Goal: Transaction & Acquisition: Purchase product/service

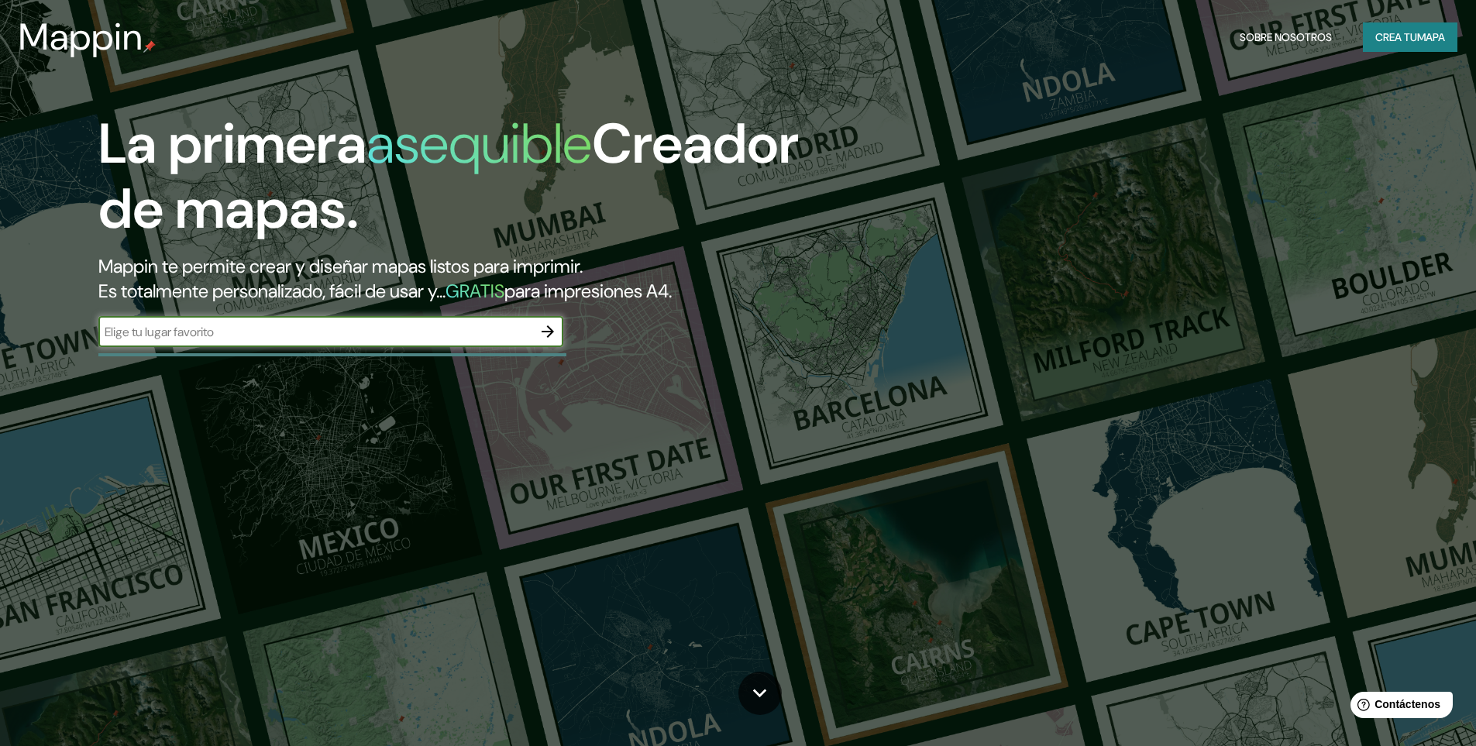
click at [400, 330] on input "text" at bounding box center [315, 332] width 434 height 18
type input "ometepec guerrero"
click at [545, 328] on icon "button" at bounding box center [547, 331] width 19 height 19
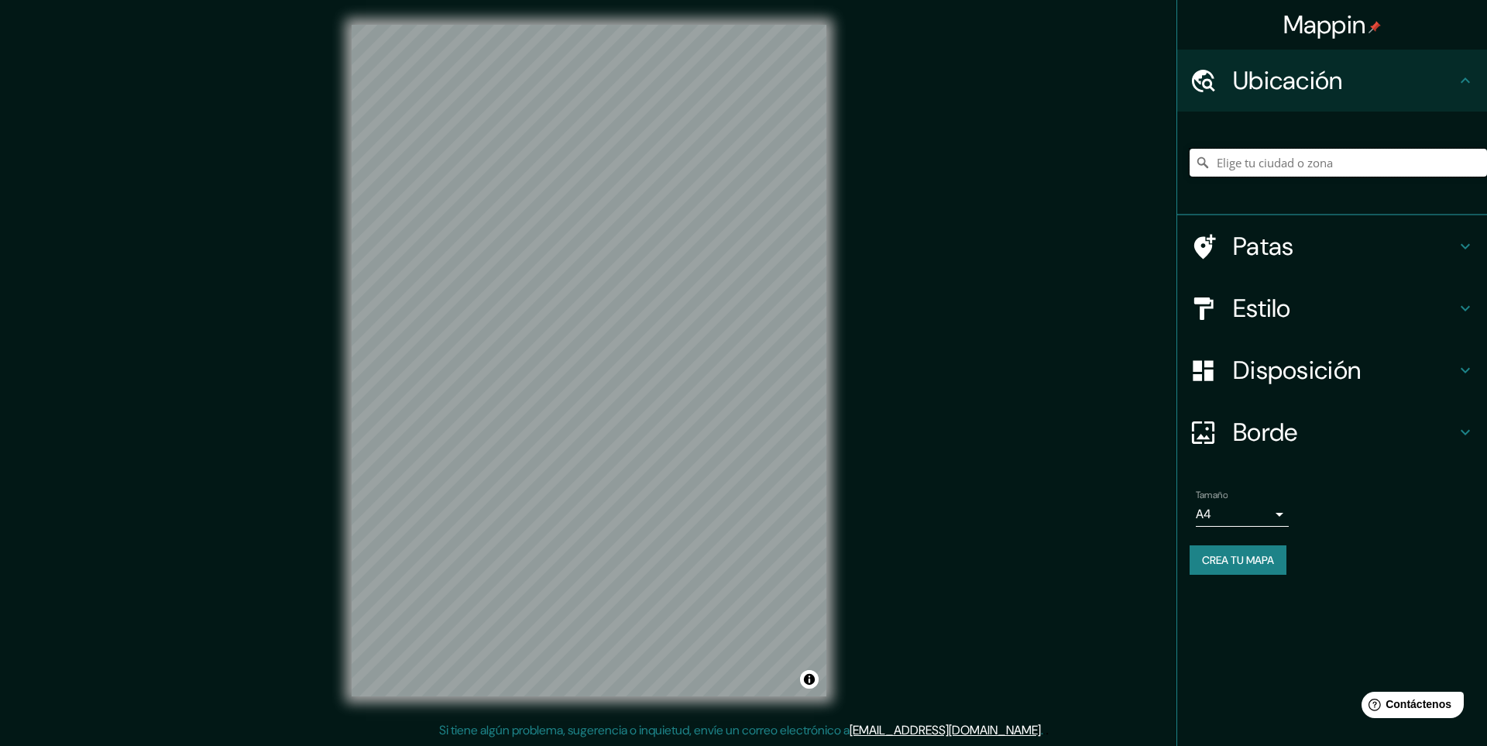
click at [1246, 160] on input "Elige tu ciudad o zona" at bounding box center [1338, 163] width 297 height 28
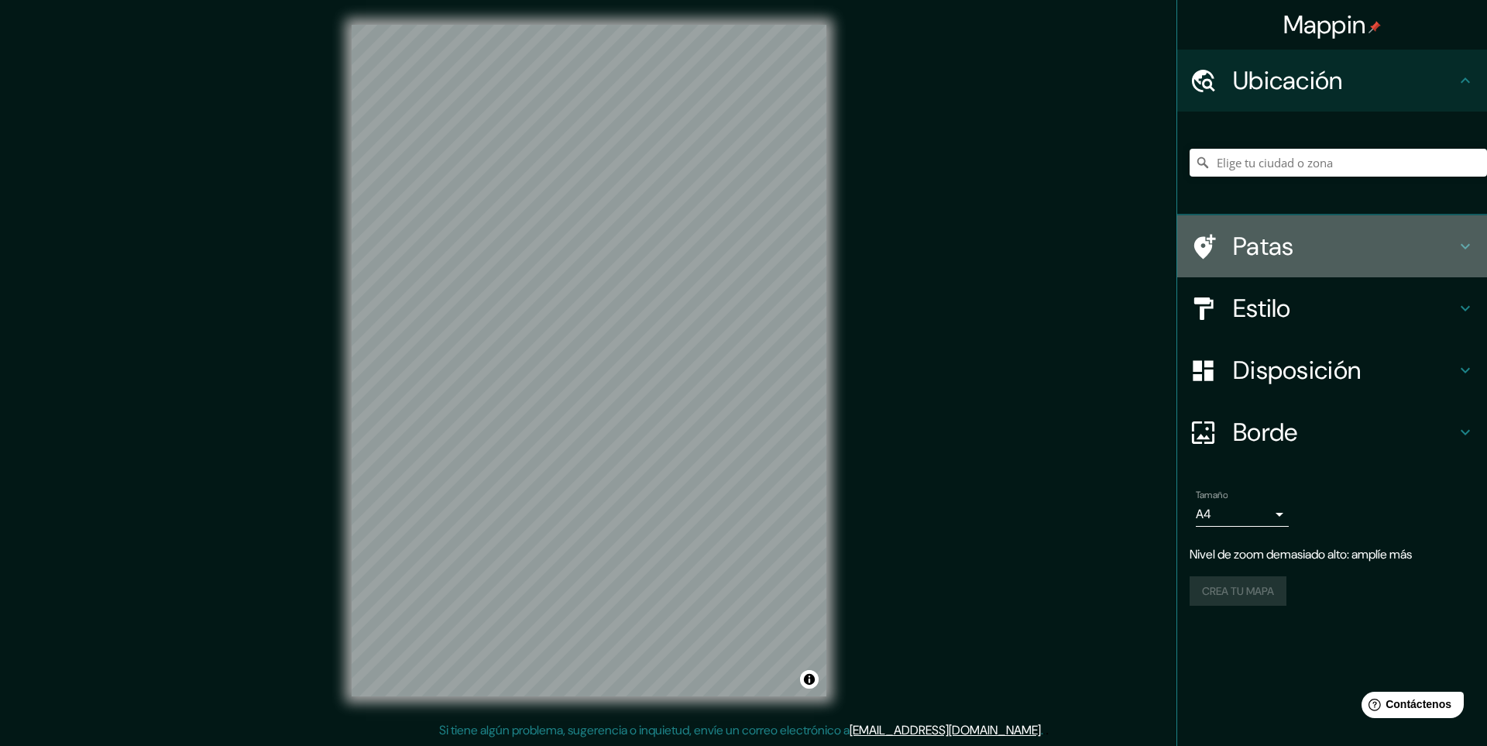
click at [1468, 249] on icon at bounding box center [1465, 246] width 19 height 19
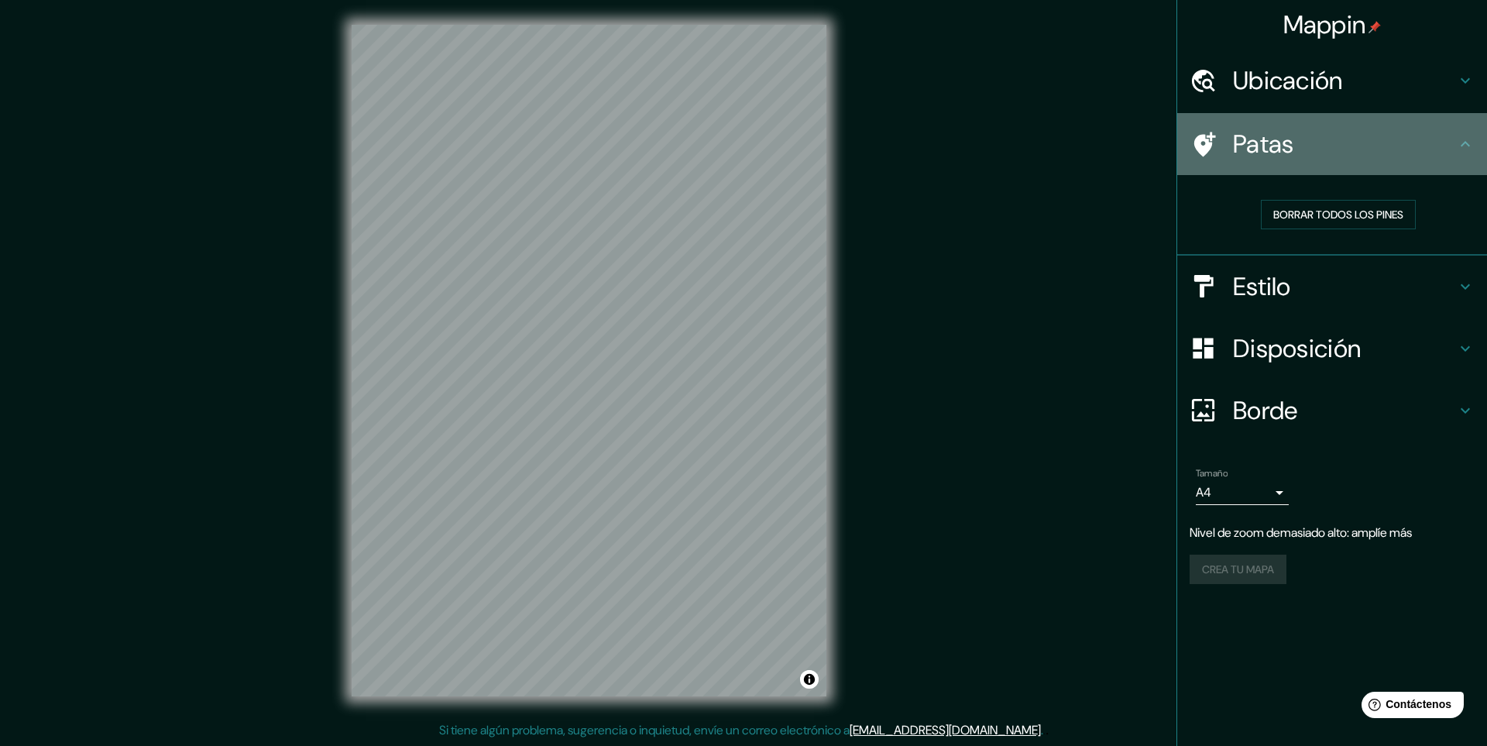
click at [1466, 143] on icon at bounding box center [1465, 143] width 9 height 5
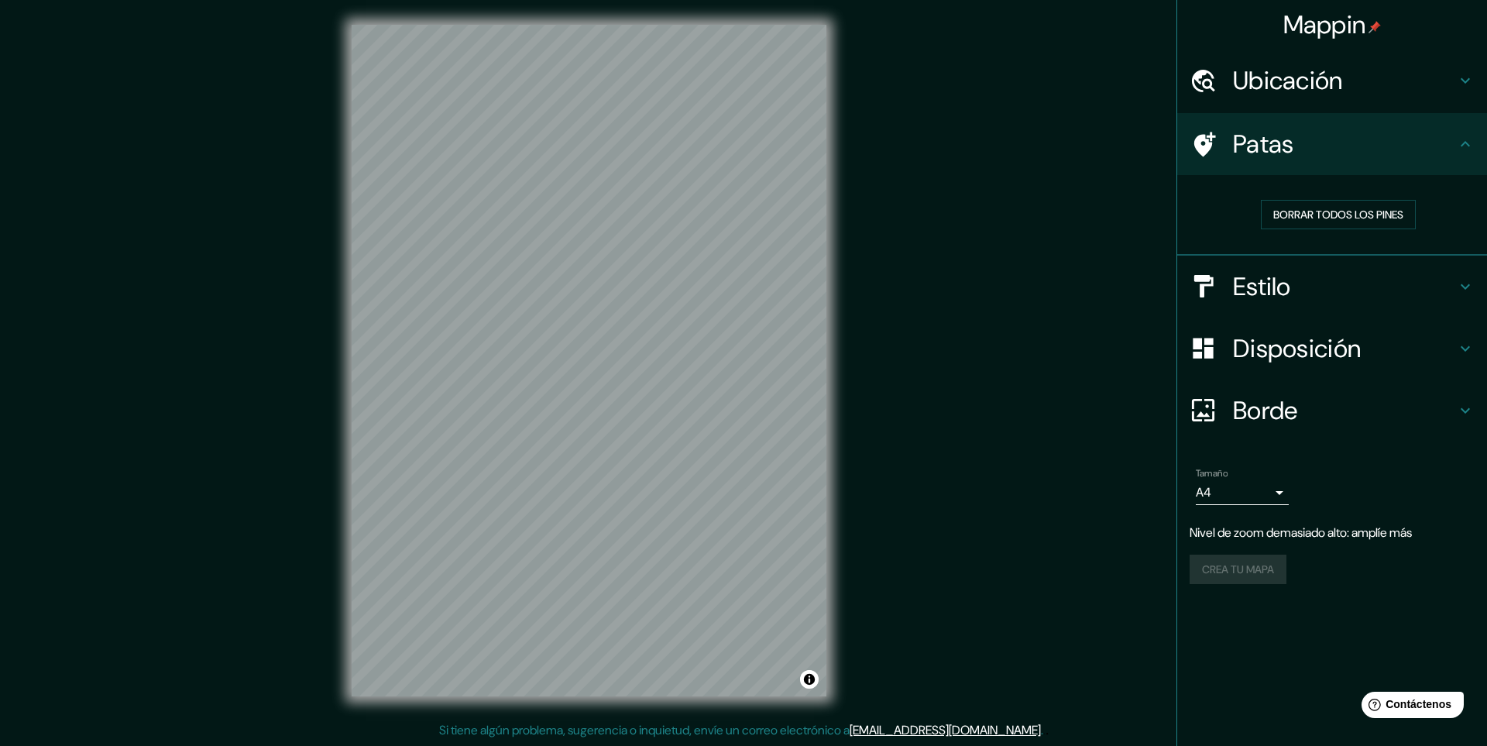
click at [1459, 287] on icon at bounding box center [1465, 286] width 19 height 19
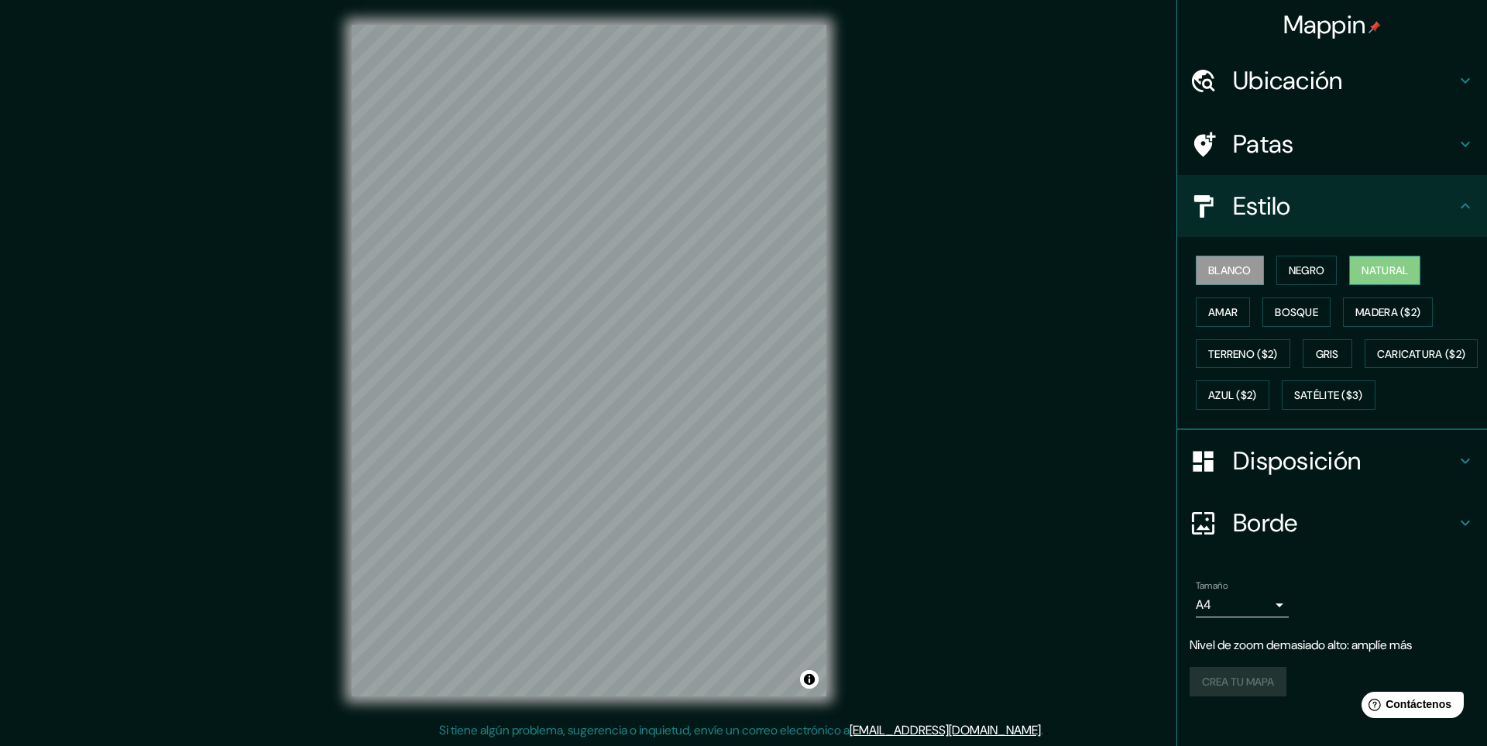
click at [1365, 260] on font "Natural" at bounding box center [1385, 270] width 46 height 20
click at [1308, 269] on font "Negro" at bounding box center [1307, 270] width 36 height 14
click at [1232, 310] on button "Amar" at bounding box center [1223, 311] width 54 height 29
click at [1292, 311] on font "Bosque" at bounding box center [1296, 312] width 43 height 14
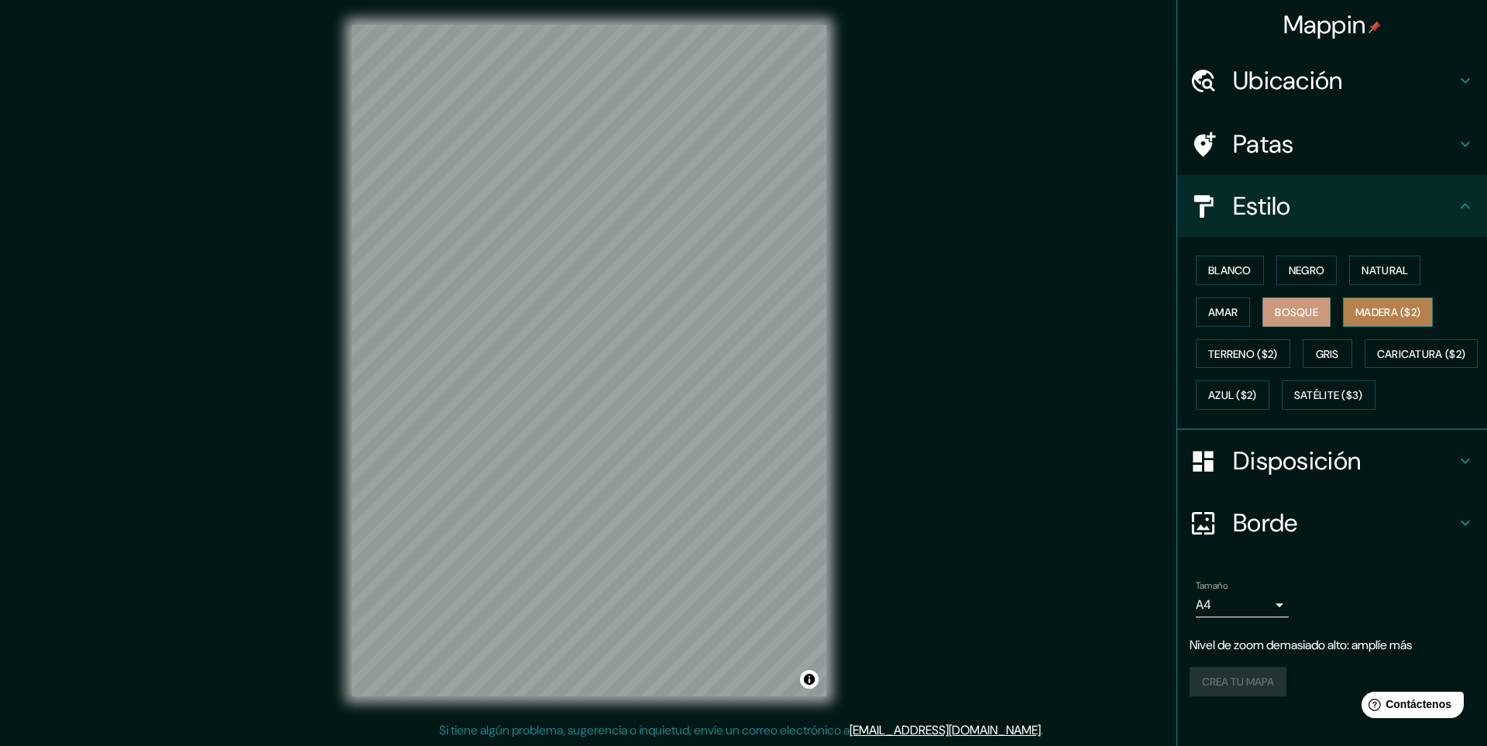
click at [1370, 311] on font "Madera ($2)" at bounding box center [1388, 312] width 65 height 14
click at [1208, 353] on font "Terreno ($2)" at bounding box center [1243, 354] width 70 height 14
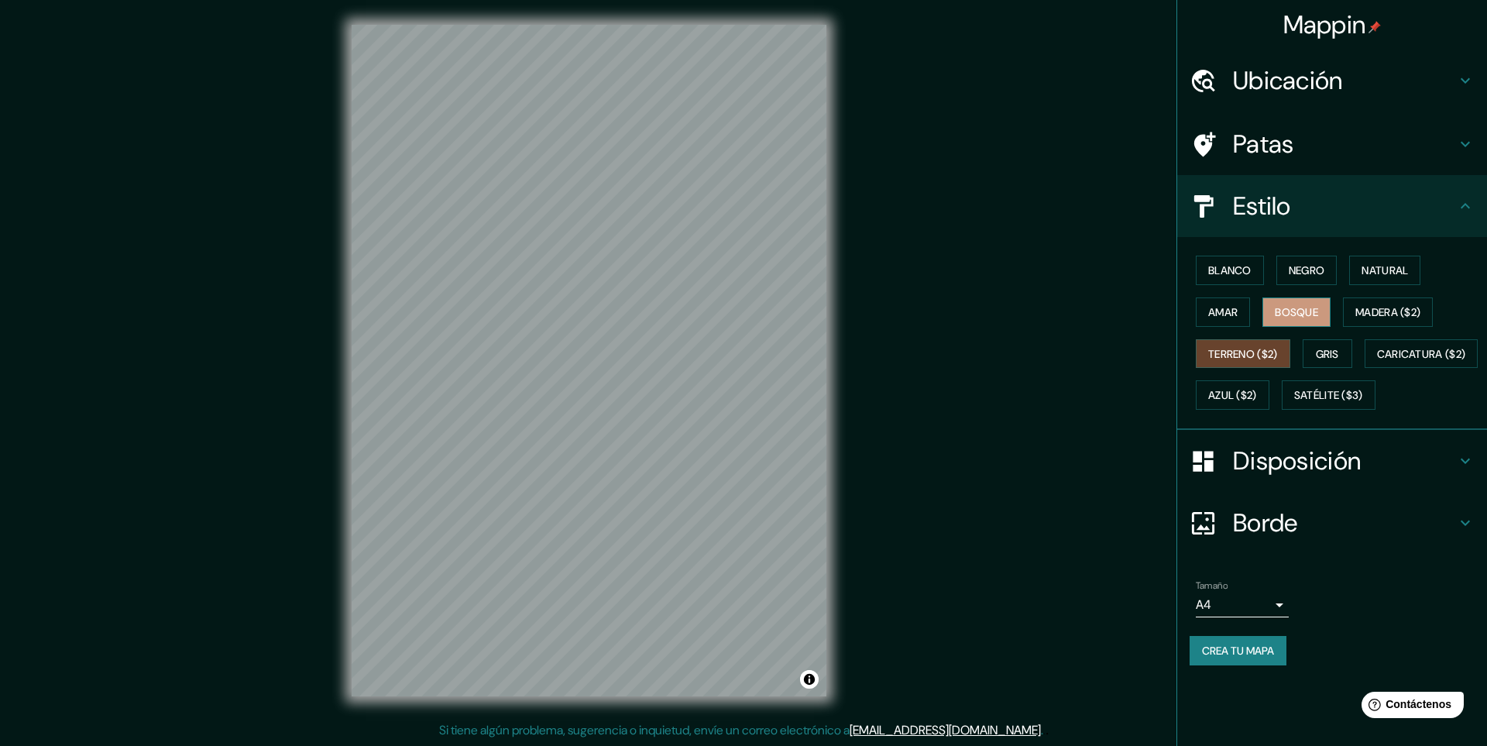
click at [1287, 317] on font "Bosque" at bounding box center [1296, 312] width 43 height 14
click at [1380, 308] on font "Madera ($2)" at bounding box center [1388, 312] width 65 height 14
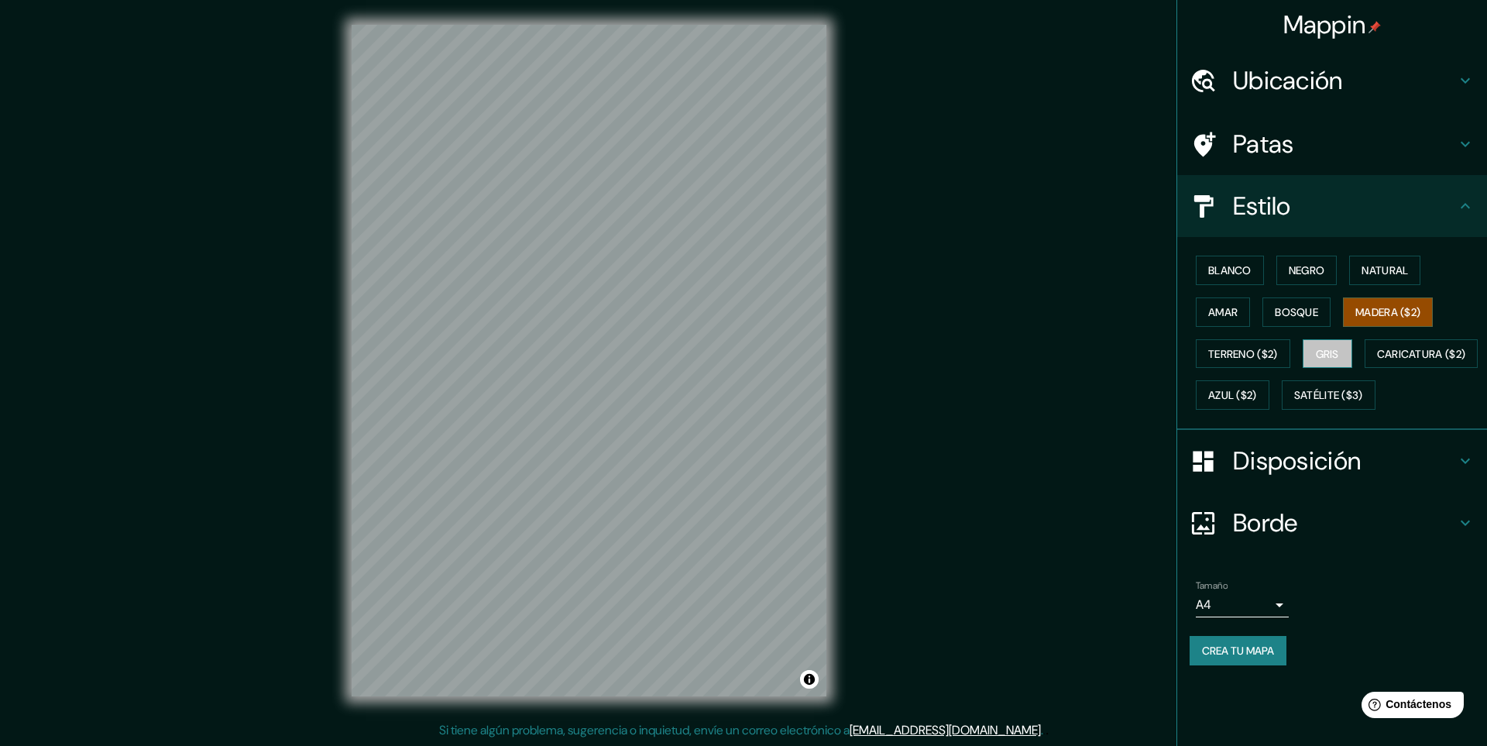
click at [1329, 350] on font "Gris" at bounding box center [1327, 354] width 23 height 14
click at [1377, 361] on font "Caricatura ($2)" at bounding box center [1421, 354] width 89 height 14
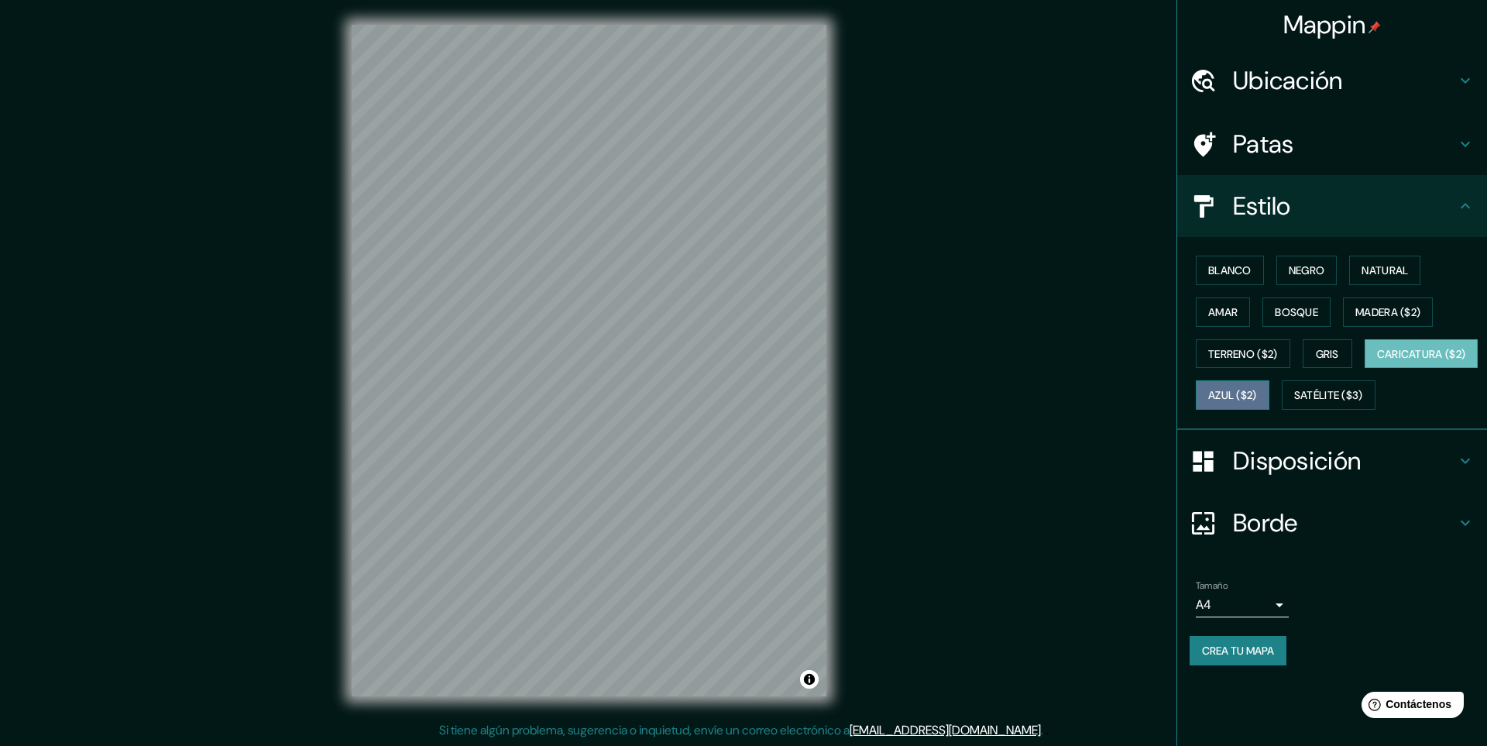
click at [1257, 395] on font "Azul ($2)" at bounding box center [1232, 396] width 49 height 14
click at [1294, 403] on font "Satélite ($3)" at bounding box center [1328, 396] width 69 height 14
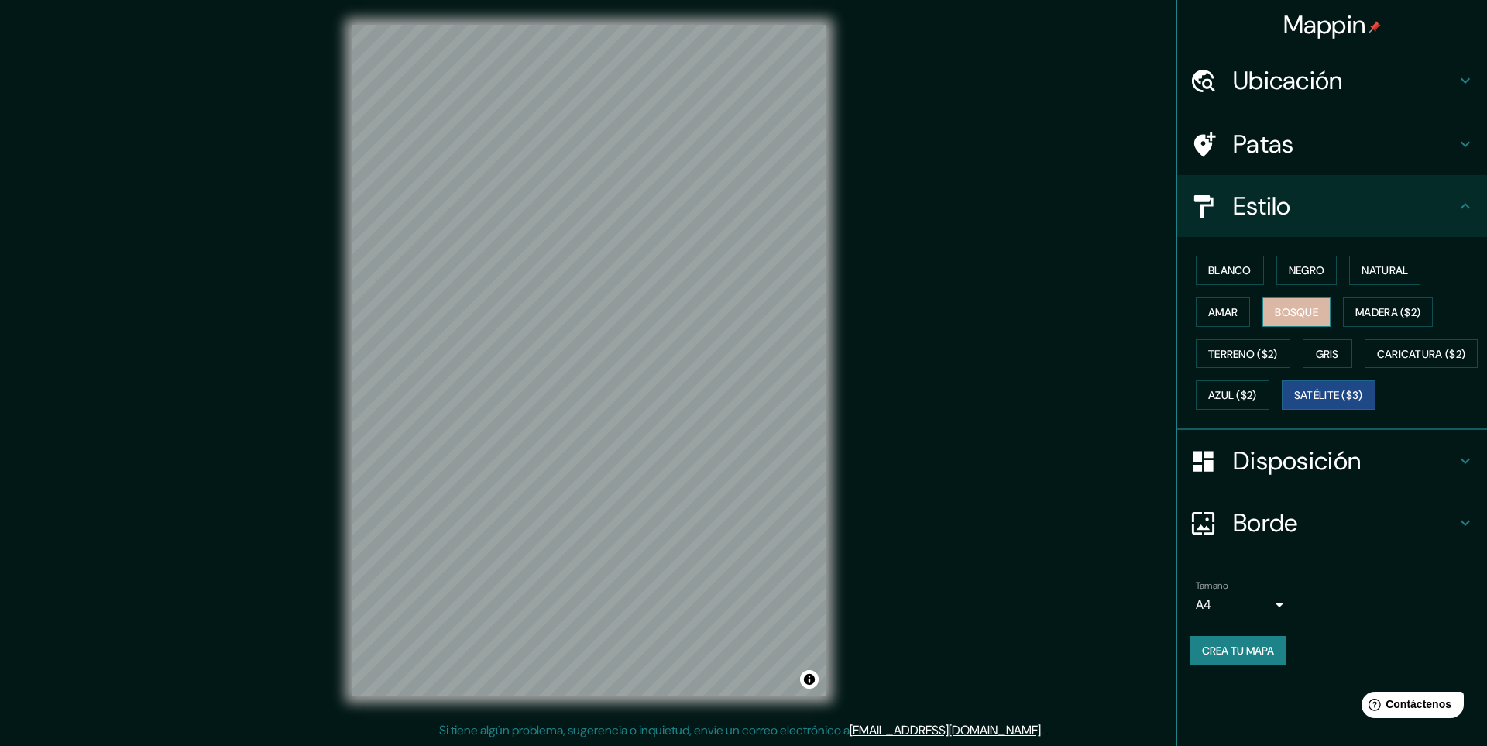
click at [1302, 313] on font "Bosque" at bounding box center [1296, 312] width 43 height 14
click at [1244, 359] on font "Terreno ($2)" at bounding box center [1243, 354] width 70 height 14
click at [1329, 477] on font "Disposición" at bounding box center [1297, 461] width 128 height 33
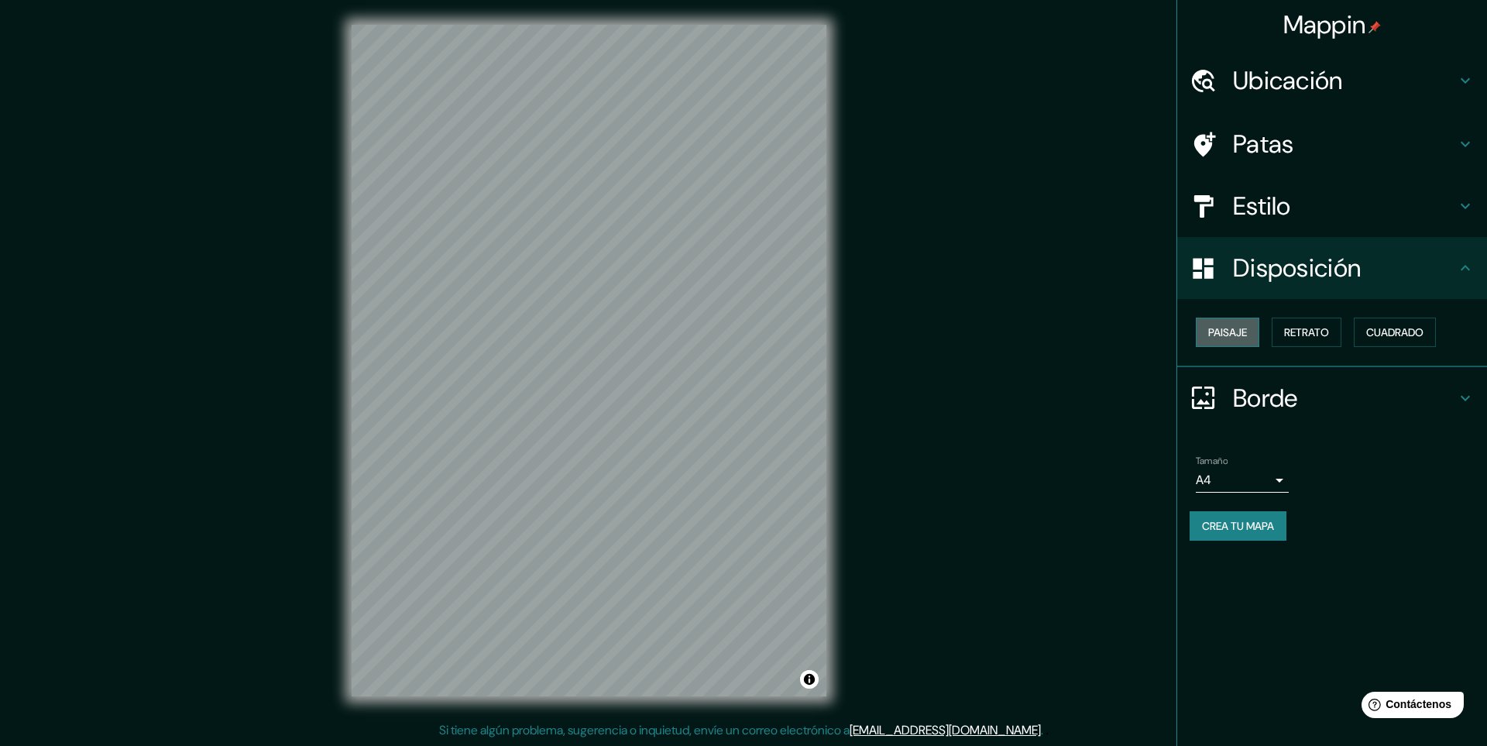
click at [1220, 334] on font "Paisaje" at bounding box center [1227, 332] width 39 height 14
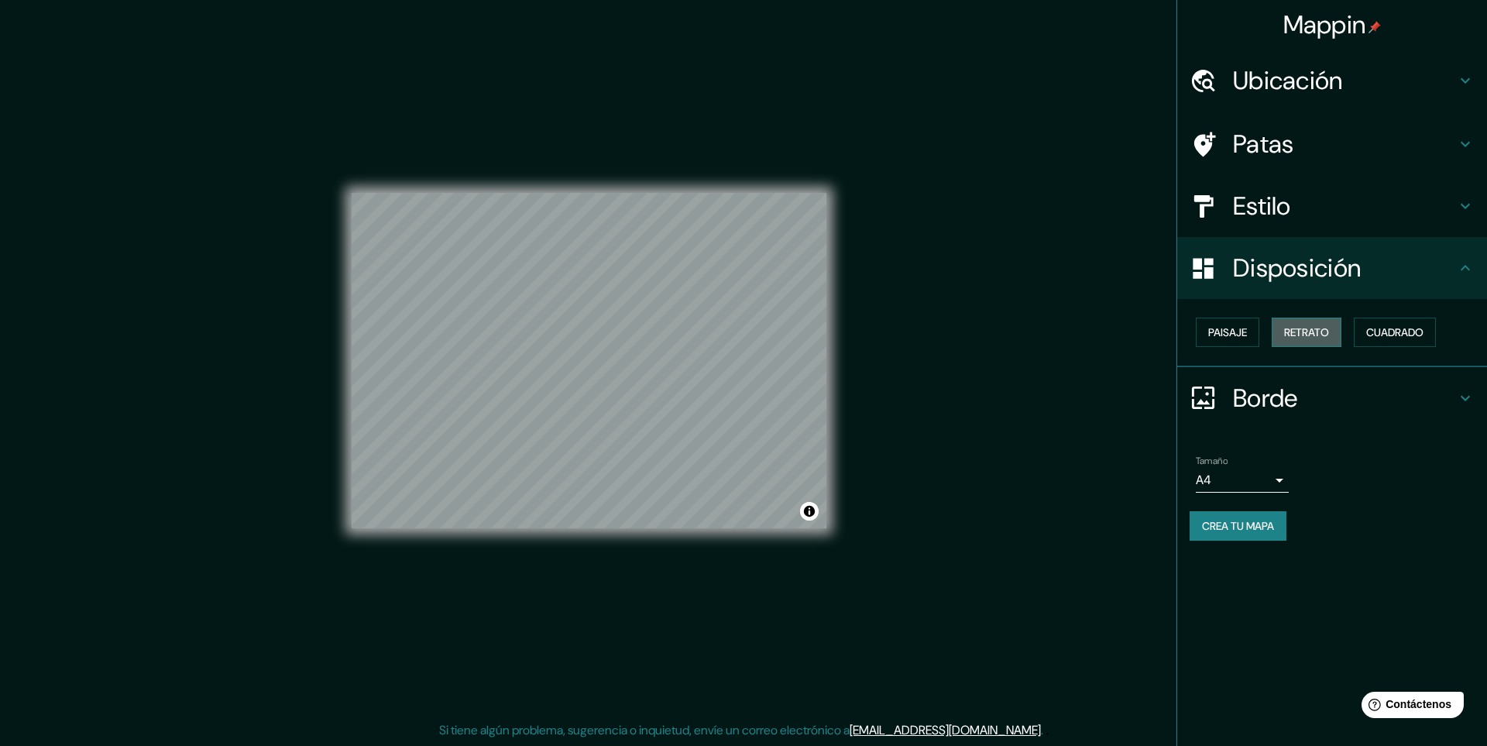
click at [1312, 333] on font "Retrato" at bounding box center [1306, 332] width 45 height 14
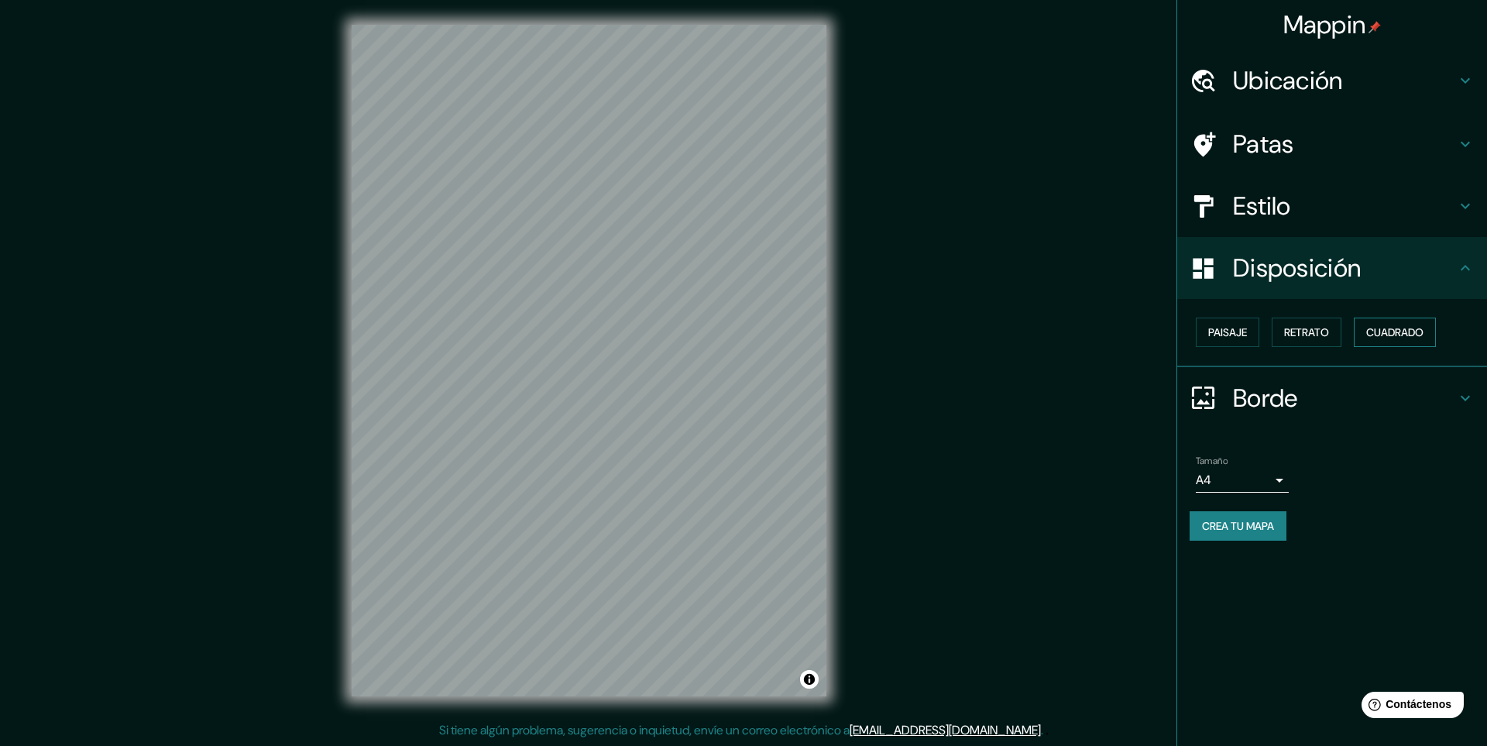
click at [1395, 330] on font "Cuadrado" at bounding box center [1394, 332] width 57 height 14
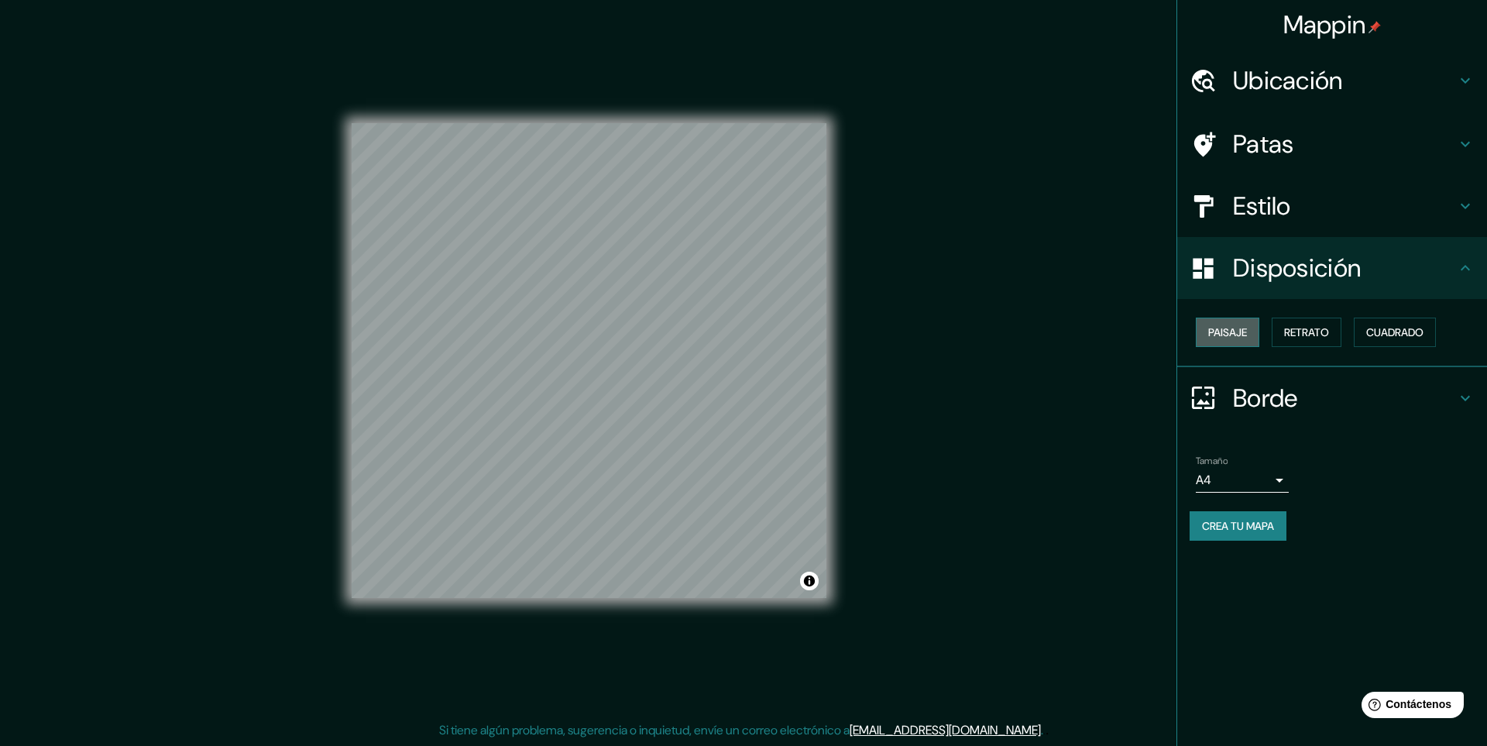
click at [1244, 319] on button "Paisaje" at bounding box center [1228, 332] width 64 height 29
